Goal: Information Seeking & Learning: Learn about a topic

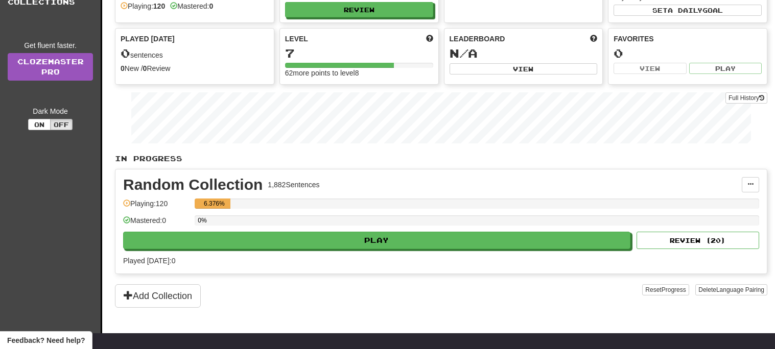
scroll to position [85, 0]
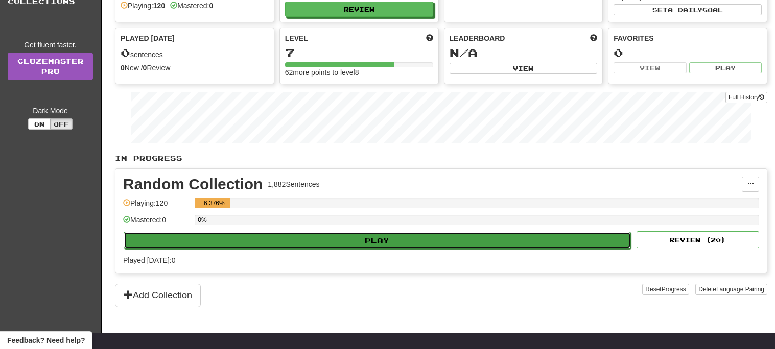
click at [333, 238] on button "Play" at bounding box center [377, 240] width 507 height 17
select select "**"
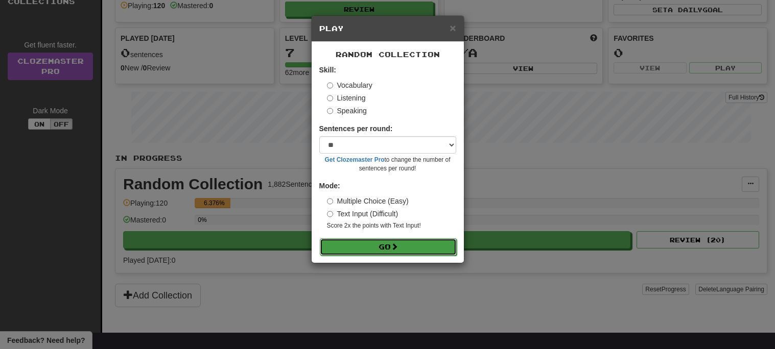
click at [376, 241] on button "Go" at bounding box center [388, 247] width 137 height 17
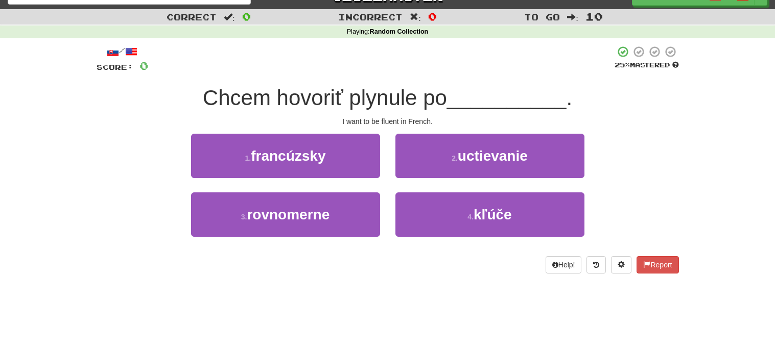
scroll to position [17, 0]
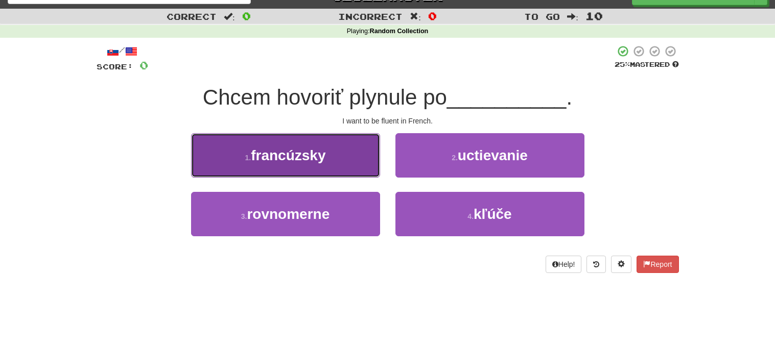
click at [340, 167] on button "1 . francúzsky" at bounding box center [285, 155] width 189 height 44
